Goal: Navigation & Orientation: Find specific page/section

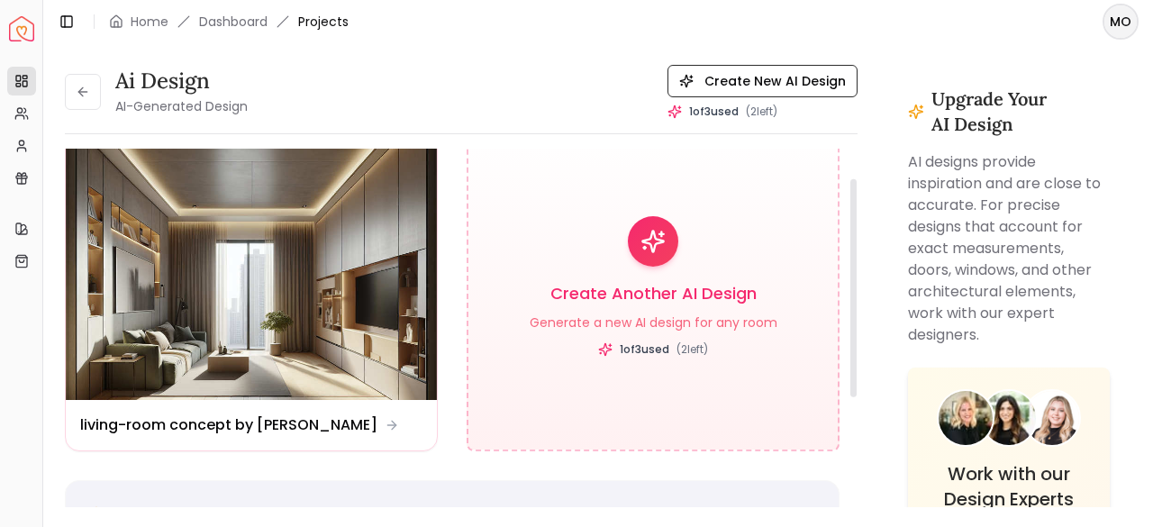
scroll to position [49, 0]
click at [198, 321] on img at bounding box center [251, 262] width 371 height 278
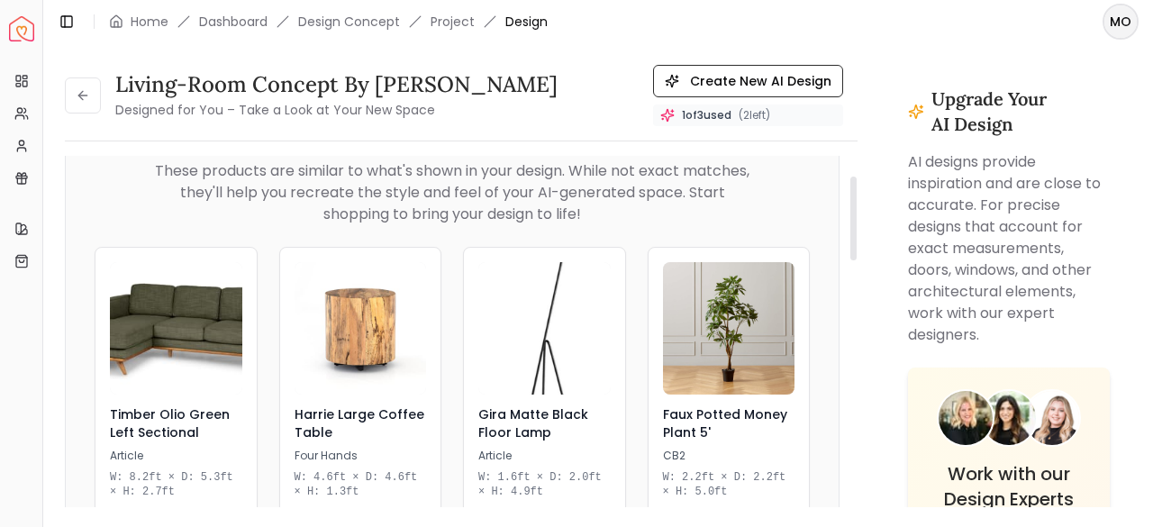
scroll to position [84, 0]
click at [801, 59] on icon "Fullscreen" at bounding box center [807, 41] width 36 height 36
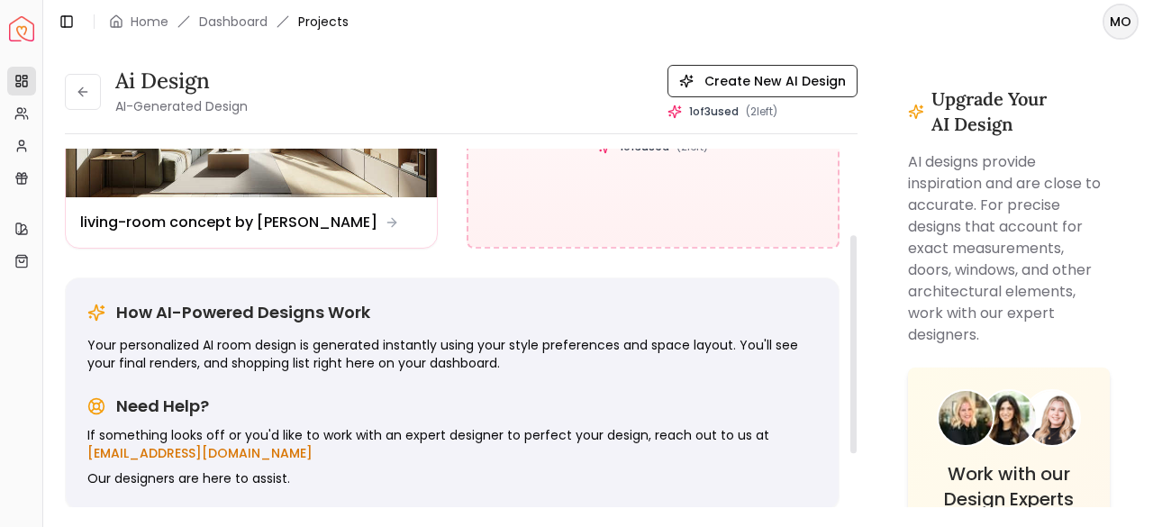
scroll to position [88, 0]
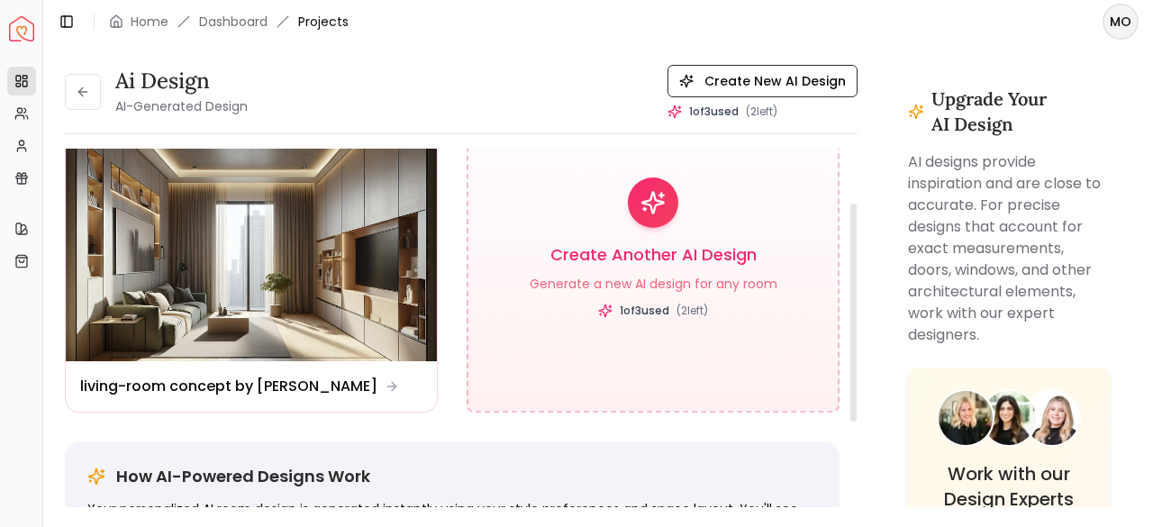
click at [283, 202] on img at bounding box center [251, 222] width 371 height 278
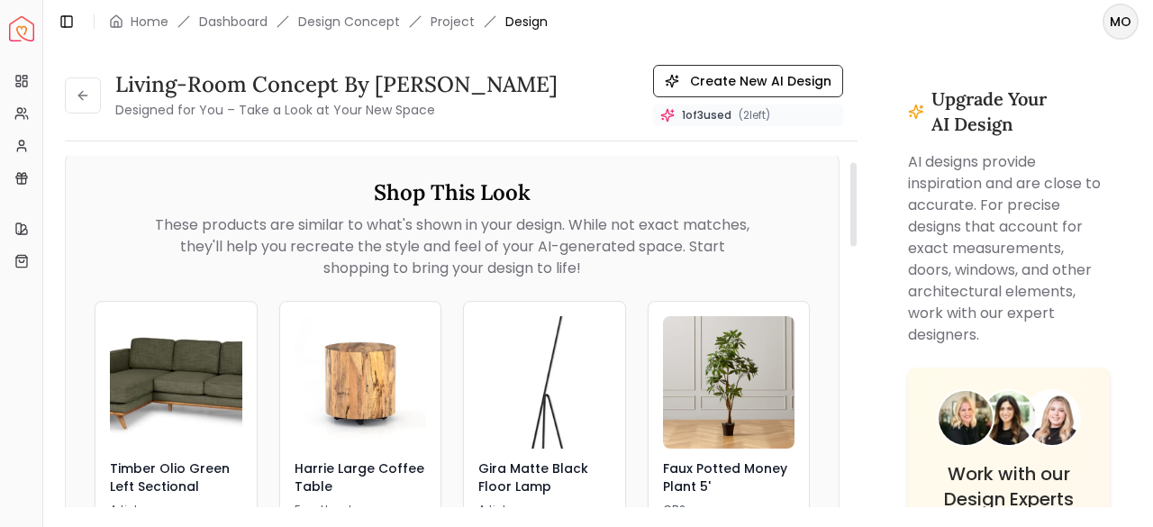
scroll to position [25, 0]
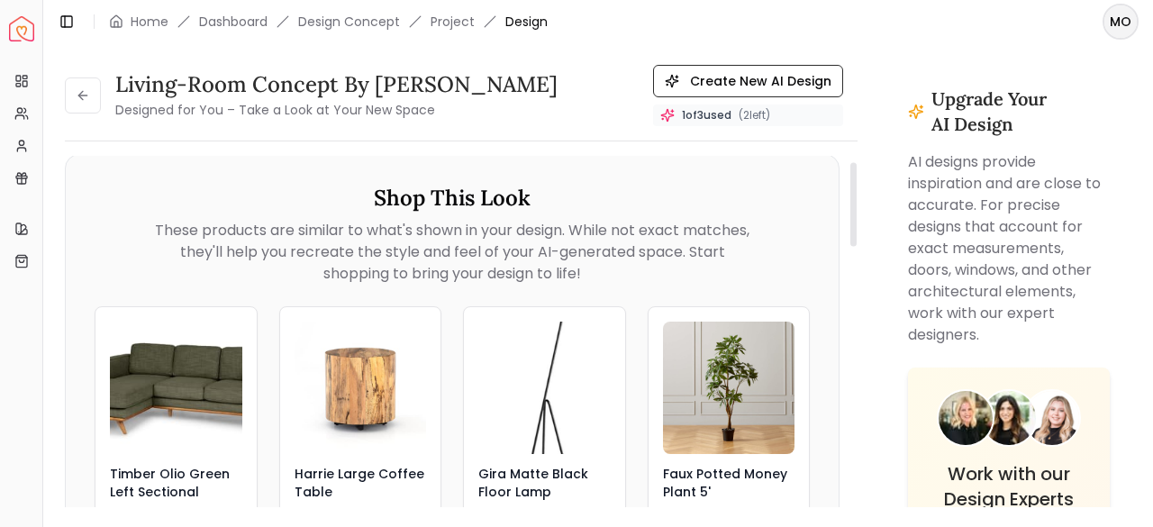
click at [66, 132] on img "1 / 1" at bounding box center [66, 132] width 0 height 0
click at [94, 100] on button at bounding box center [83, 95] width 36 height 36
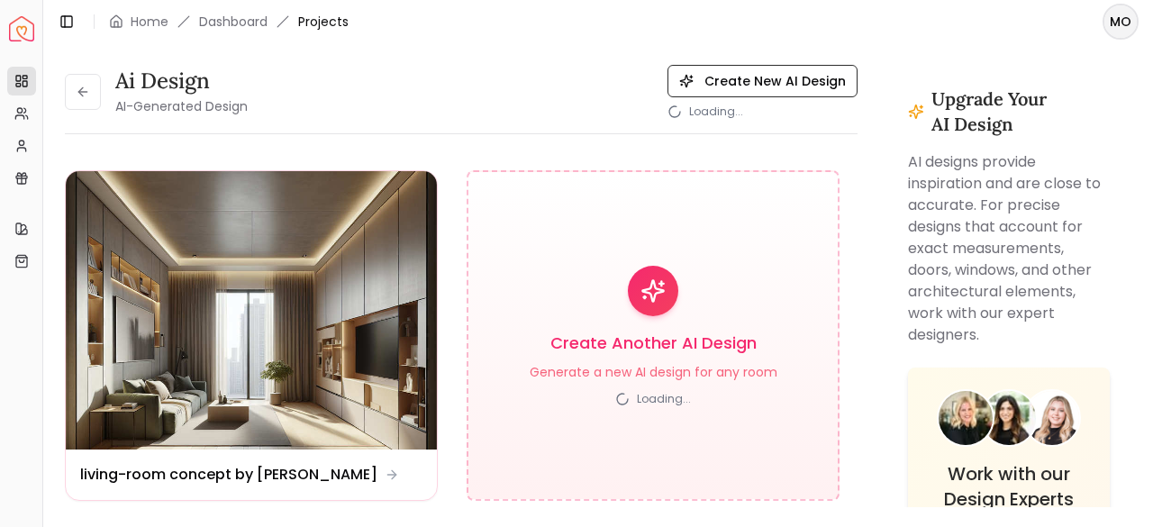
click at [94, 100] on button at bounding box center [83, 92] width 36 height 36
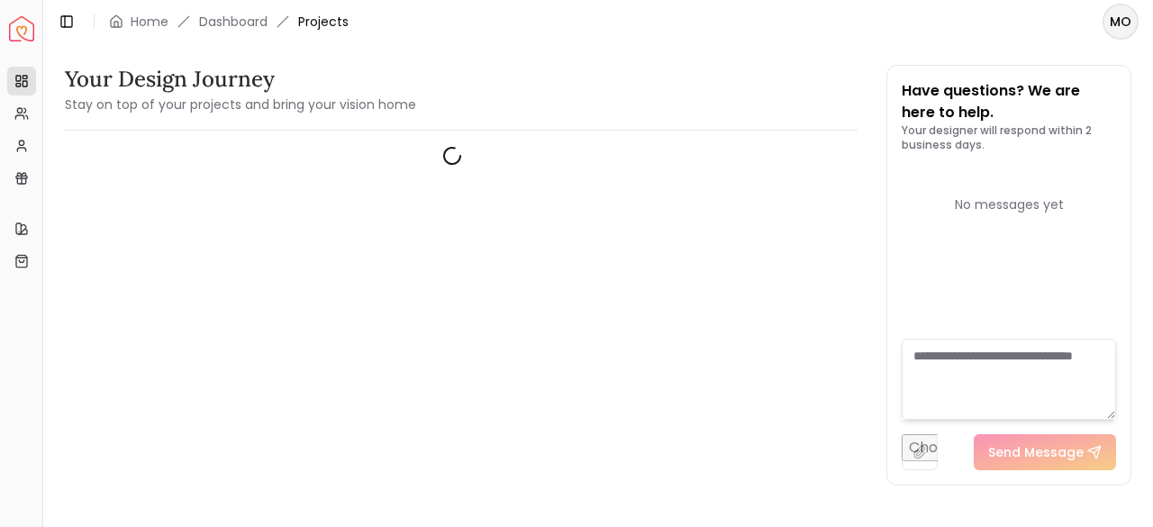
click at [93, 86] on h3 "Your Design Journey" at bounding box center [240, 79] width 351 height 29
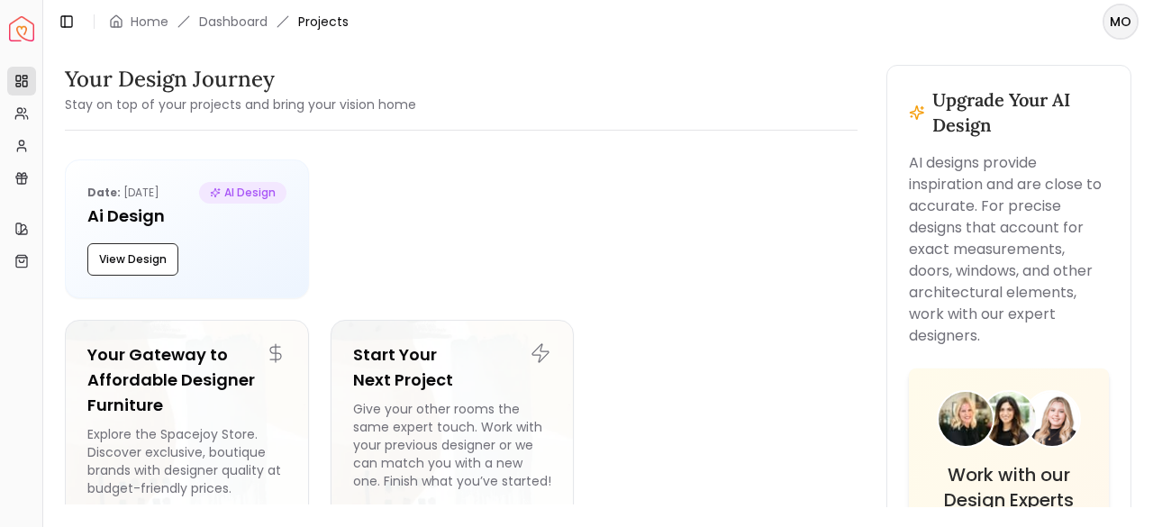
click at [20, 178] on icon at bounding box center [21, 178] width 14 height 14
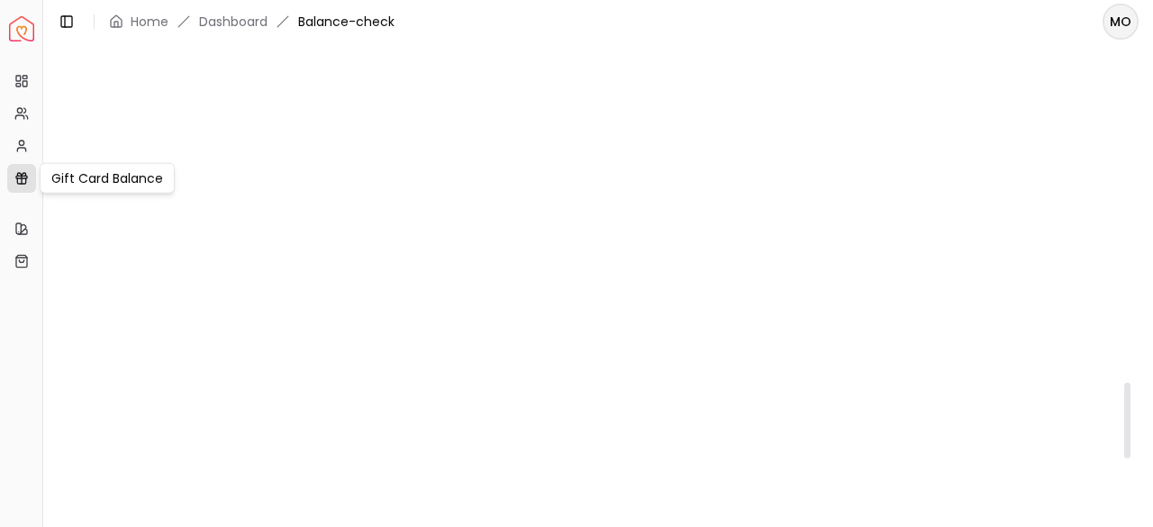
scroll to position [2134, 0]
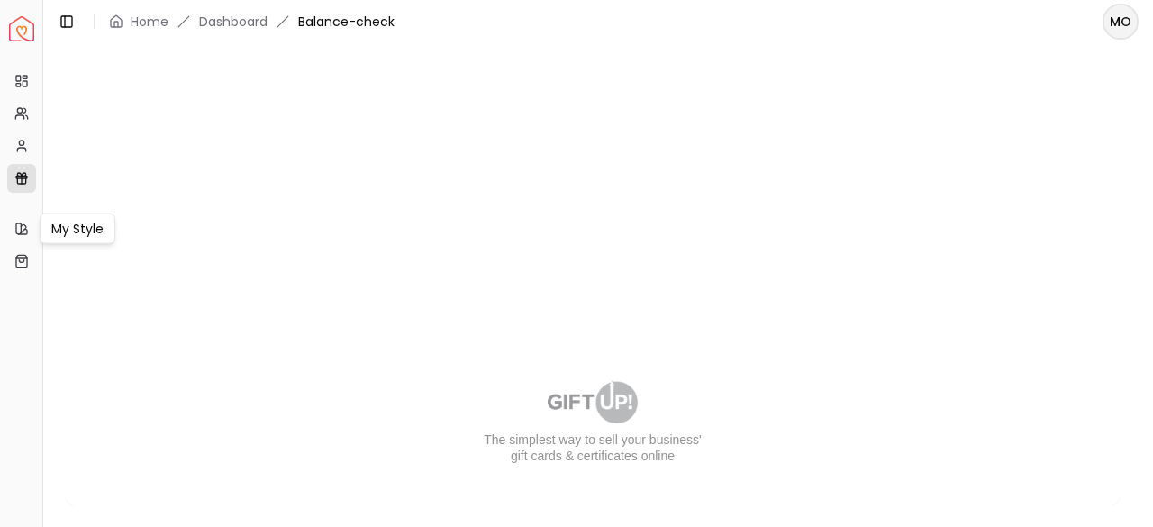
click at [20, 220] on link "My Style" at bounding box center [21, 228] width 29 height 29
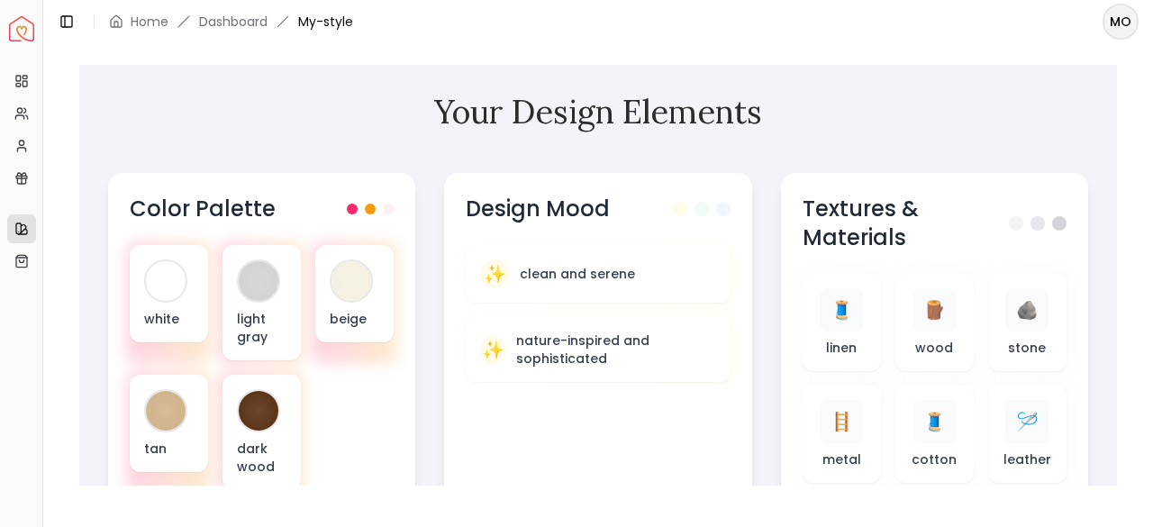
scroll to position [613, 0]
click at [361, 204] on div at bounding box center [370, 209] width 47 height 11
click at [373, 206] on span at bounding box center [370, 209] width 11 height 11
click at [370, 206] on span at bounding box center [370, 209] width 11 height 11
click at [389, 206] on span at bounding box center [388, 209] width 11 height 11
